Goal: Navigation & Orientation: Find specific page/section

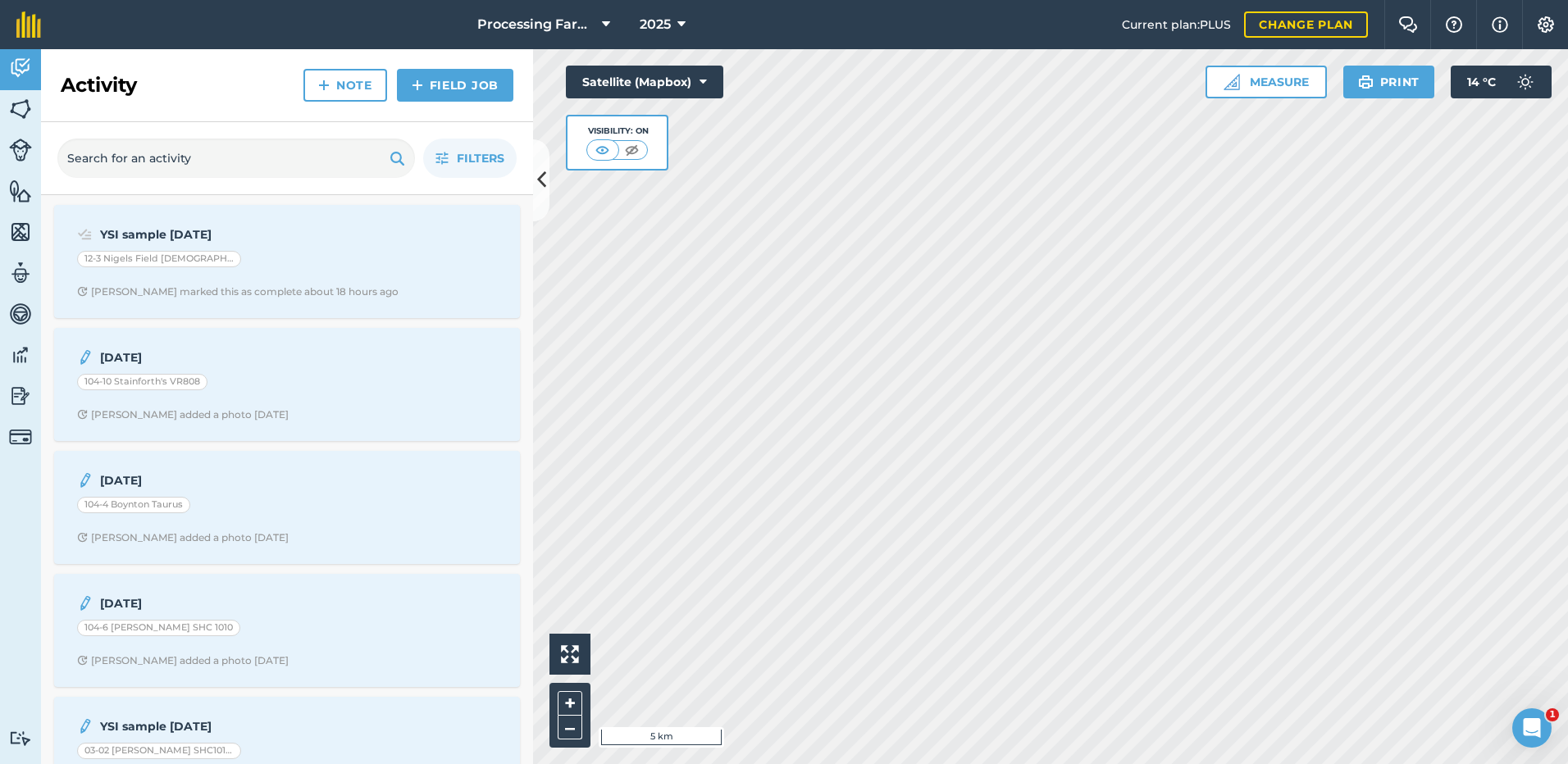
click at [1115, 763] on html "Processing Farms 2025 Current plan : PLUS Change plan Farm Chat Help Info Setti…" at bounding box center [784, 382] width 1568 height 764
